Goal: Information Seeking & Learning: Learn about a topic

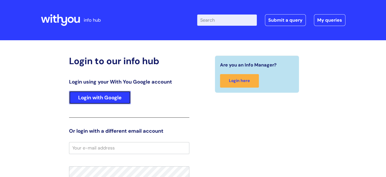
click at [102, 98] on link "Login with Google" at bounding box center [100, 97] width 62 height 13
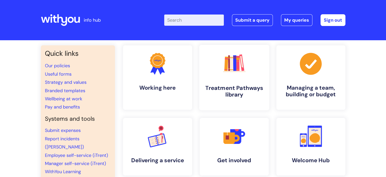
click at [228, 93] on h4 "Treatment Pathways library" at bounding box center [234, 91] width 62 height 14
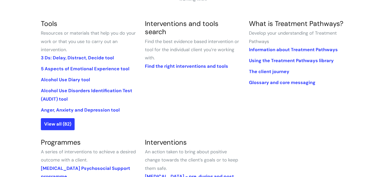
scroll to position [124, 0]
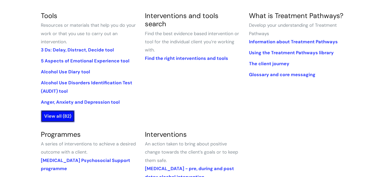
click at [56, 117] on link "View all (82)" at bounding box center [58, 116] width 34 height 12
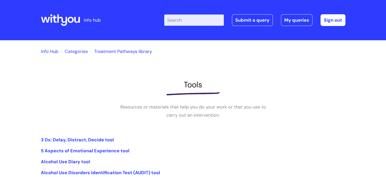
click at [110, 51] on link "Treatment Pathways library" at bounding box center [123, 51] width 58 height 6
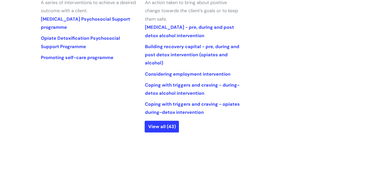
scroll to position [266, 0]
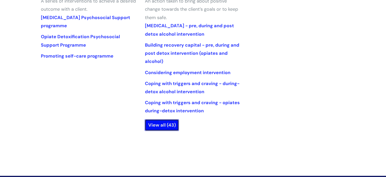
click at [159, 126] on link "View all (43)" at bounding box center [162, 125] width 34 height 12
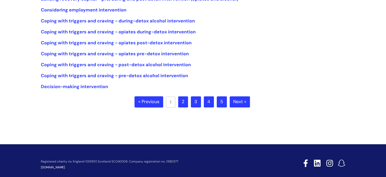
scroll to position [151, 0]
click at [234, 104] on link "Next »" at bounding box center [240, 101] width 20 height 11
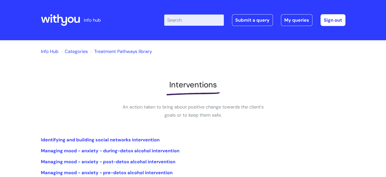
click at [201, 92] on icon at bounding box center [193, 94] width 53 height 4
click at [75, 51] on link "Categories" at bounding box center [76, 51] width 23 height 6
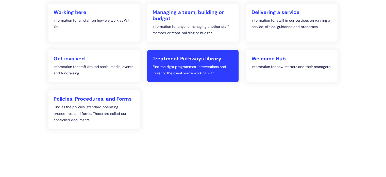
scroll to position [93, 0]
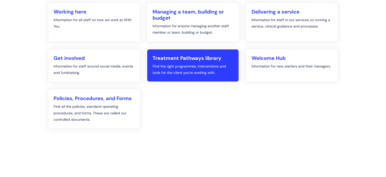
click at [181, 64] on p "Find the right programmes, interventions and tools for the client you're workin…" at bounding box center [192, 69] width 81 height 13
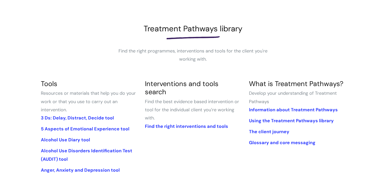
scroll to position [57, 0]
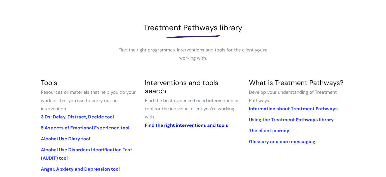
click at [187, 122] on link "Find the right interventions and tools" at bounding box center [186, 125] width 83 height 6
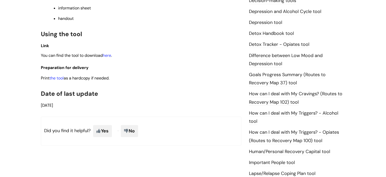
scroll to position [286, 0]
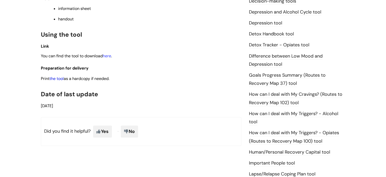
click at [57, 81] on link "the tool" at bounding box center [57, 78] width 14 height 5
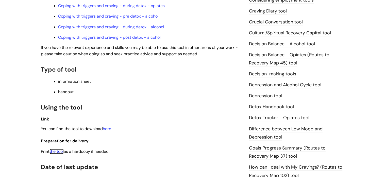
scroll to position [215, 0]
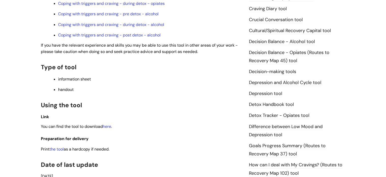
click at [256, 40] on link "Decision Balance - Alcohol tool" at bounding box center [282, 41] width 66 height 7
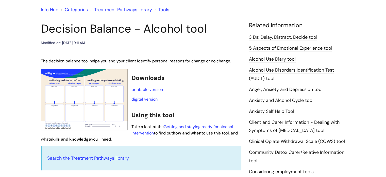
scroll to position [42, 0]
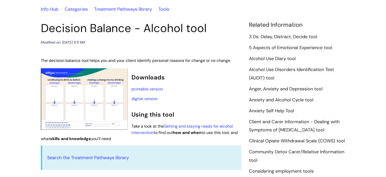
click at [275, 47] on link "5 Aspects of Emotional Experience tool" at bounding box center [290, 47] width 83 height 7
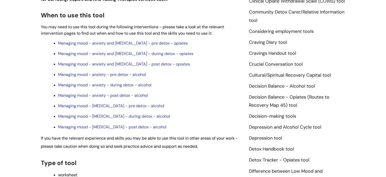
scroll to position [173, 0]
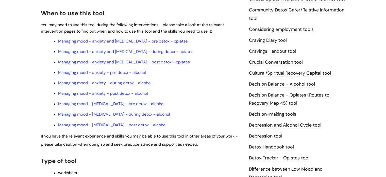
click at [277, 93] on link "Decision Balance - Opiates (Routes to Recovery Map 45) tool" at bounding box center [289, 99] width 81 height 15
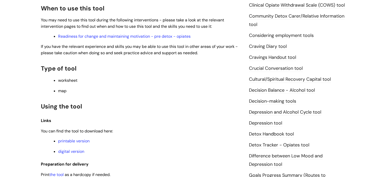
scroll to position [176, 0]
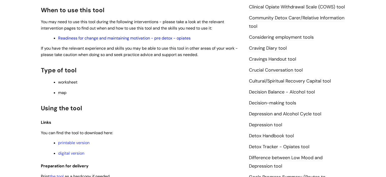
click at [101, 36] on link "Readiness for change and maintaining motivation - pre detox - opiates" at bounding box center [124, 37] width 133 height 5
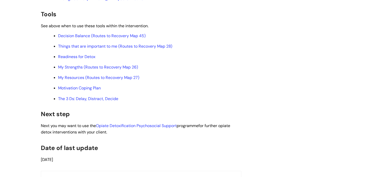
scroll to position [1466, 0]
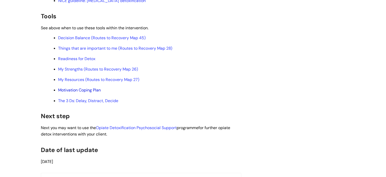
click at [74, 92] on link "Motivation Coping Plan" at bounding box center [79, 89] width 43 height 5
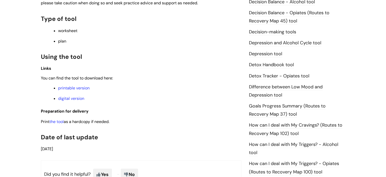
scroll to position [266, 0]
click at [57, 124] on link "the tool" at bounding box center [57, 120] width 14 height 5
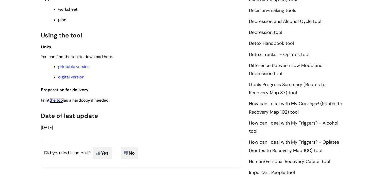
scroll to position [288, 0]
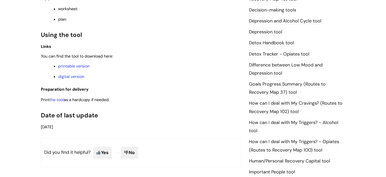
click at [272, 102] on link "How can I deal with My Cravings? (Routes to Recovery Map 102) tool" at bounding box center [295, 107] width 93 height 15
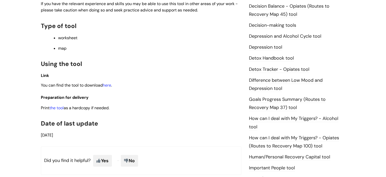
scroll to position [273, 0]
click at [54, 108] on link "the tool" at bounding box center [57, 106] width 14 height 5
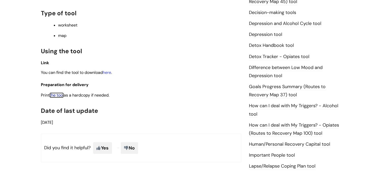
scroll to position [321, 0]
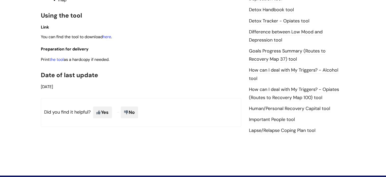
click at [267, 128] on link "Lapse/Relapse Coping Plan tool" at bounding box center [282, 130] width 67 height 7
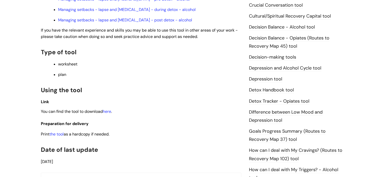
scroll to position [241, 0]
click at [56, 135] on link "the tool" at bounding box center [57, 133] width 14 height 5
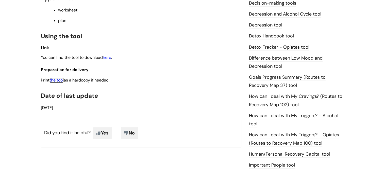
scroll to position [296, 0]
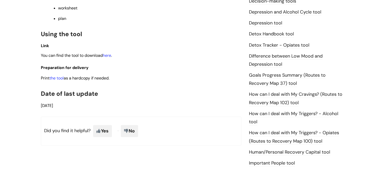
click at [270, 131] on link "How can I deal with My Triggers? - Opiates (Routes to Recovery Map 100) tool" at bounding box center [294, 136] width 90 height 15
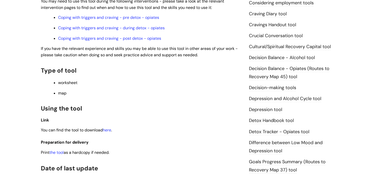
scroll to position [210, 0]
click at [58, 153] on link "the tool" at bounding box center [57, 151] width 14 height 5
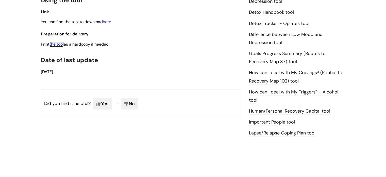
scroll to position [319, 0]
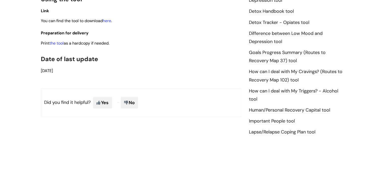
click at [274, 109] on link "Human/Personal Recovery Capital tool" at bounding box center [289, 110] width 81 height 7
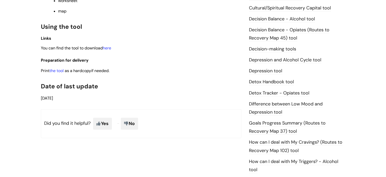
scroll to position [249, 0]
click at [57, 71] on link "the tool" at bounding box center [57, 70] width 14 height 5
